Goal: Task Accomplishment & Management: Use online tool/utility

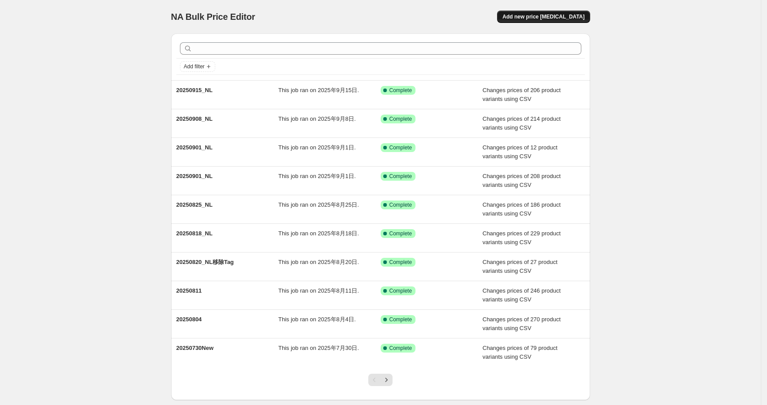
click at [536, 18] on span "Add new price [MEDICAL_DATA]" at bounding box center [544, 16] width 82 height 7
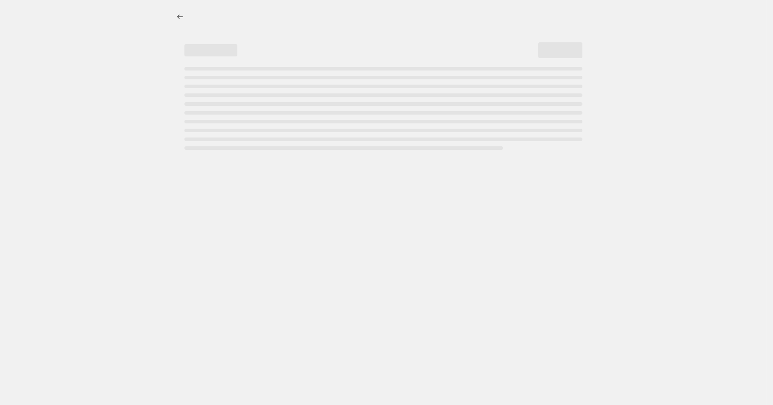
select select "percentage"
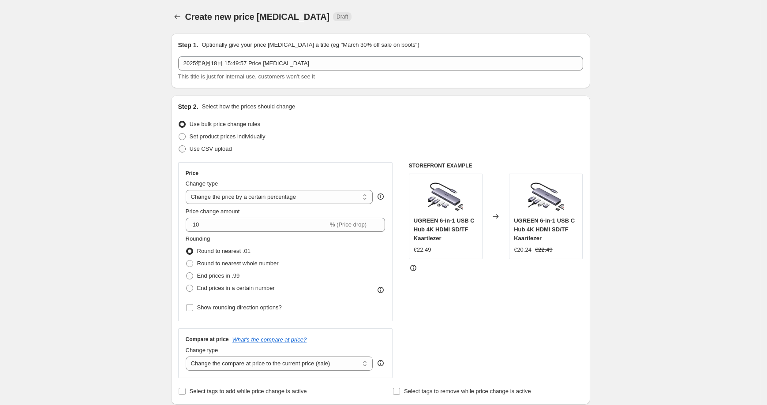
click at [222, 146] on span "Use CSV upload" at bounding box center [211, 149] width 42 height 7
click at [179, 146] on input "Use CSV upload" at bounding box center [179, 146] width 0 height 0
radio input "true"
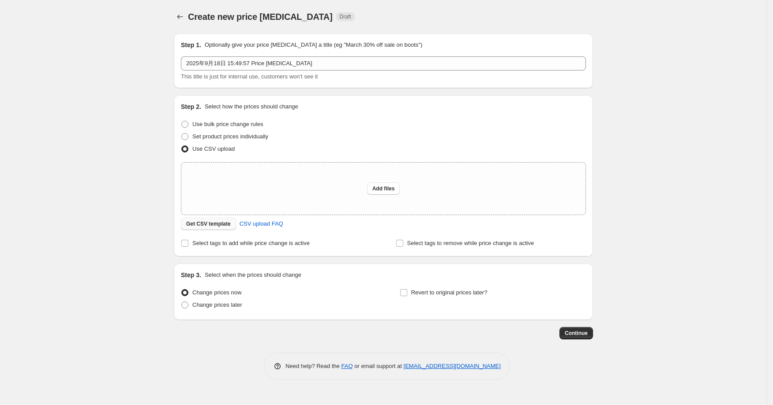
click at [207, 223] on span "Get CSV template" at bounding box center [208, 224] width 45 height 7
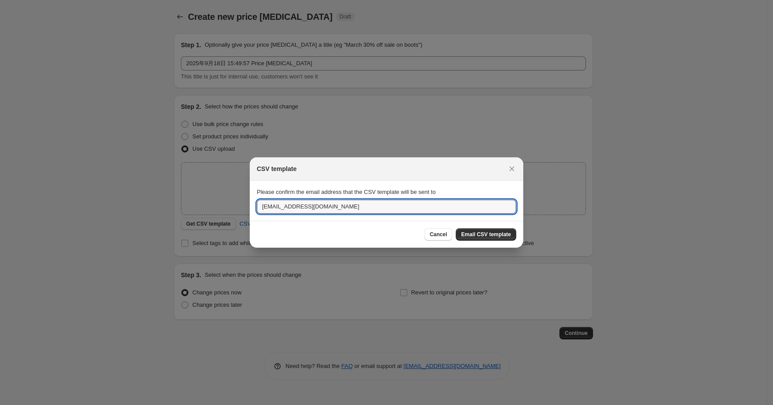
drag, startPoint x: 278, startPoint y: 210, endPoint x: 234, endPoint y: 210, distance: 43.7
click at [234, 389] on div "CSV template Please confirm the email address that the CSV template will be sen…" at bounding box center [386, 405] width 773 height 0
type input "[EMAIL_ADDRESS][DOMAIN_NAME]"
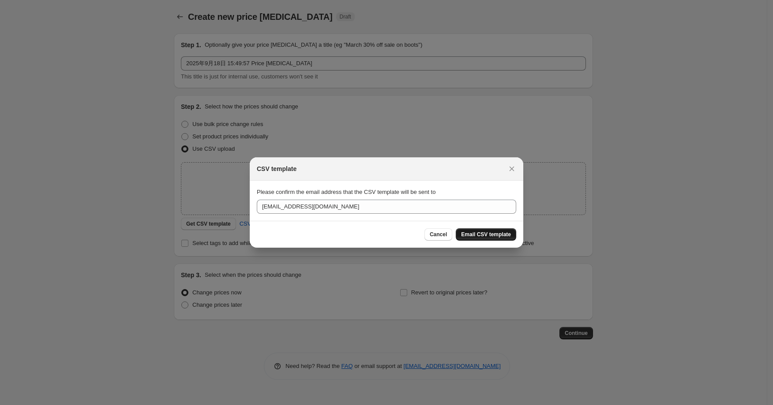
click at [481, 232] on span "Email CSV template" at bounding box center [486, 234] width 50 height 7
